Goal: Go to known website: Access a specific website the user already knows

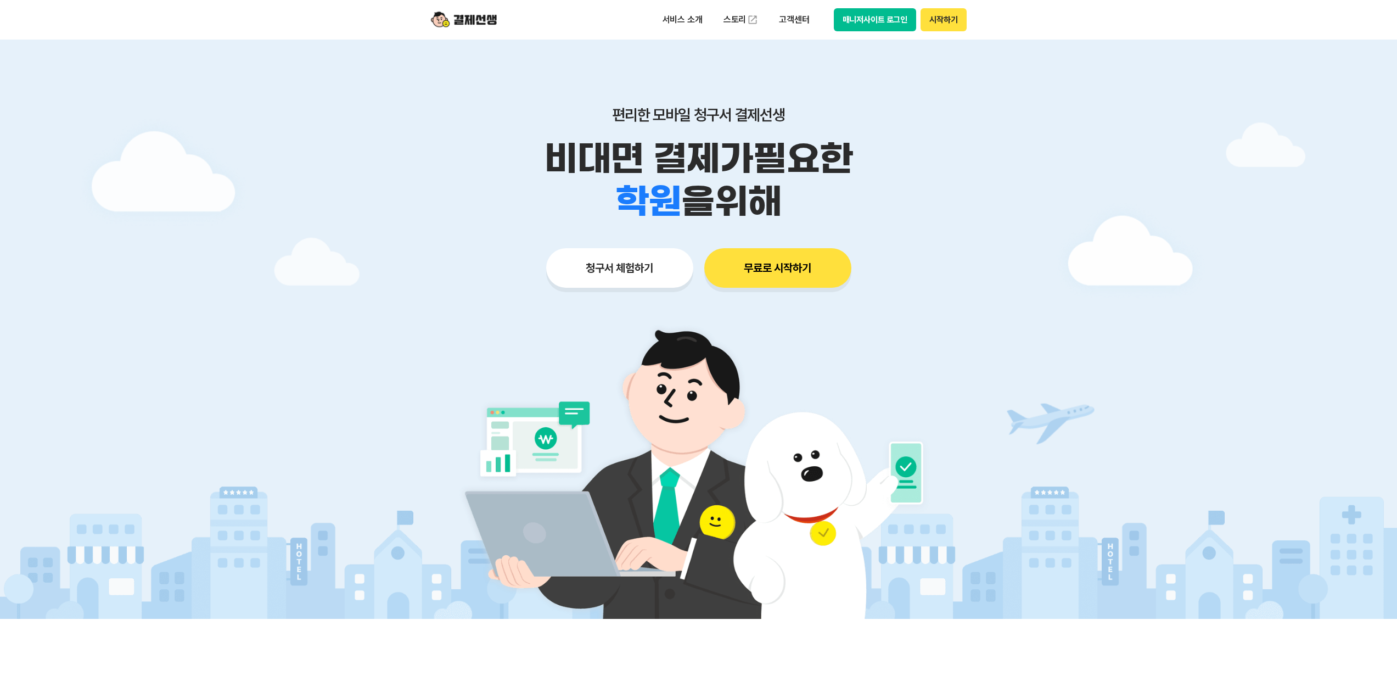
click at [787, 270] on button "무료로 시작하기" at bounding box center [777, 268] width 147 height 40
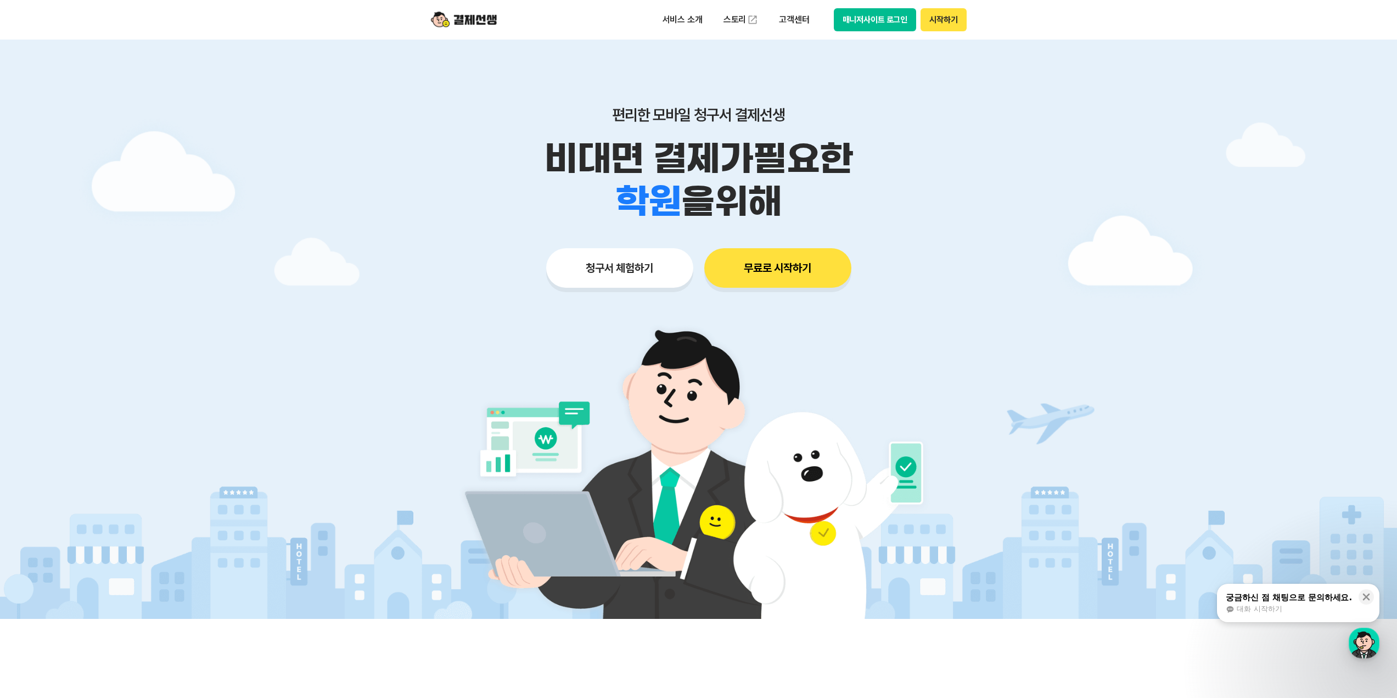
click at [931, 19] on button "시작하기" at bounding box center [944, 19] width 46 height 23
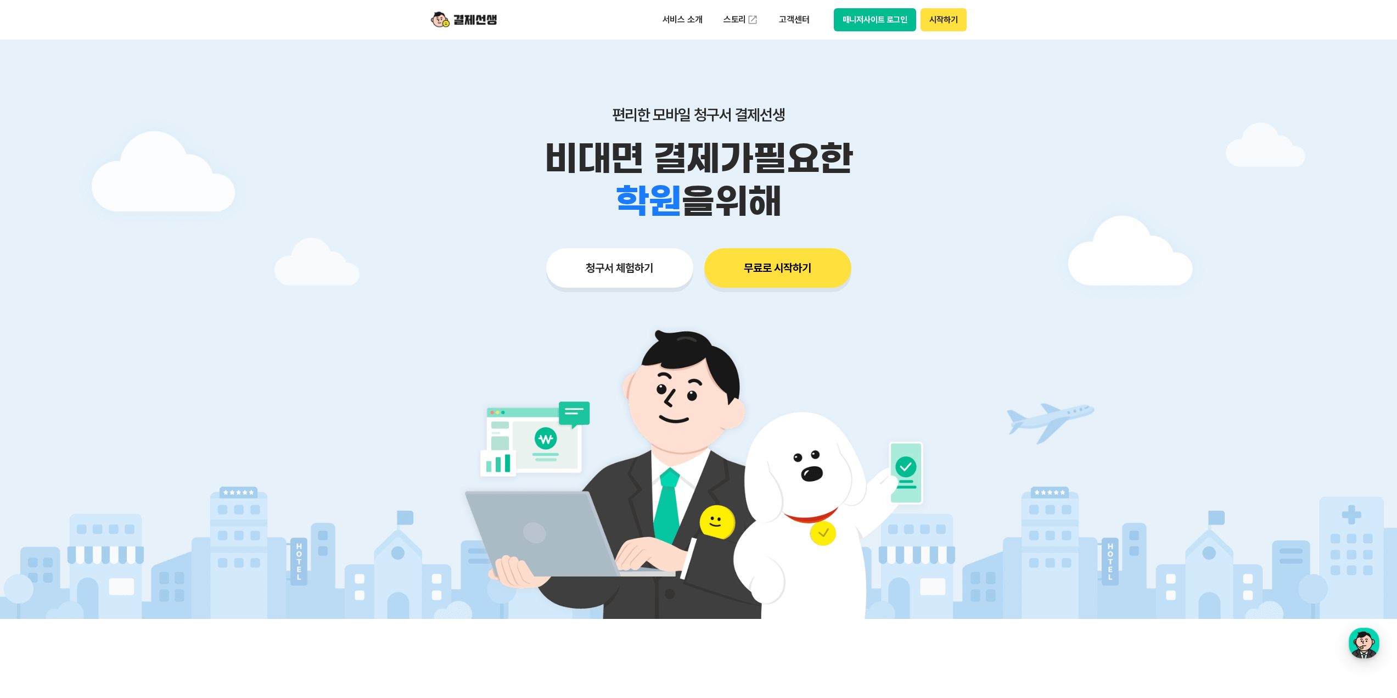
click at [884, 18] on button "매니저사이트 로그인" at bounding box center [875, 19] width 83 height 23
